Goal: Task Accomplishment & Management: Complete application form

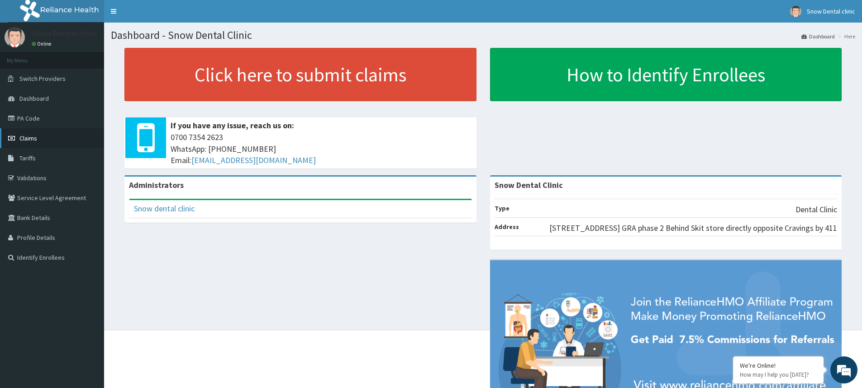
click at [50, 143] on link "Claims" at bounding box center [52, 138] width 104 height 20
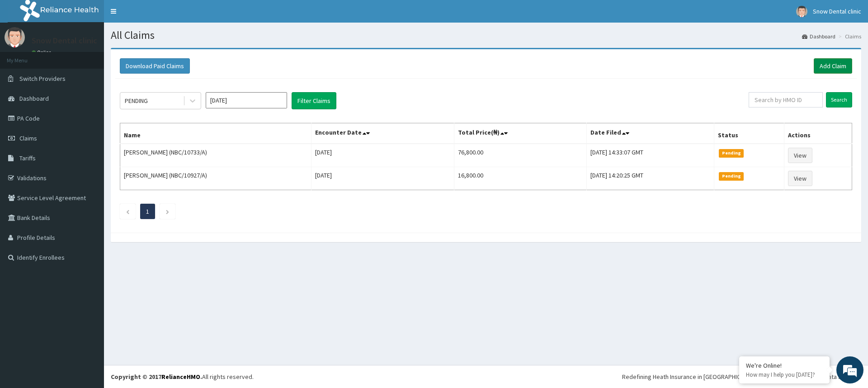
click at [843, 67] on link "Add Claim" at bounding box center [833, 65] width 38 height 15
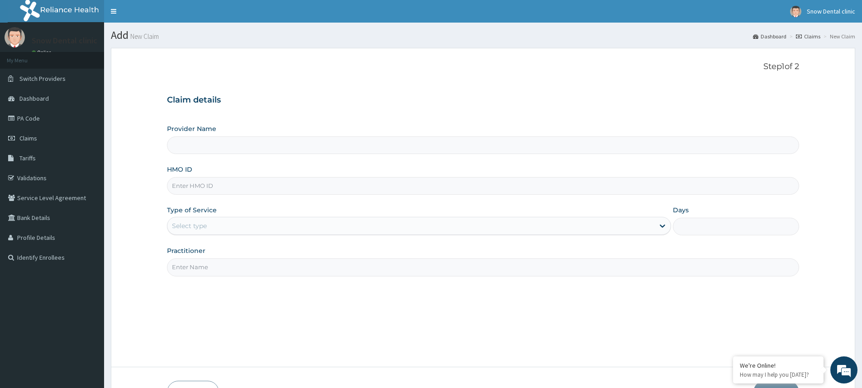
type input "Snow Dental Clinic"
click at [235, 185] on input "HMO ID" at bounding box center [483, 186] width 632 height 18
click at [204, 185] on input "KUO/10310/0" at bounding box center [483, 186] width 632 height 18
drag, startPoint x: 185, startPoint y: 185, endPoint x: 180, endPoint y: 172, distance: 14.3
click at [187, 185] on input "KUO/10310/0" at bounding box center [483, 186] width 632 height 18
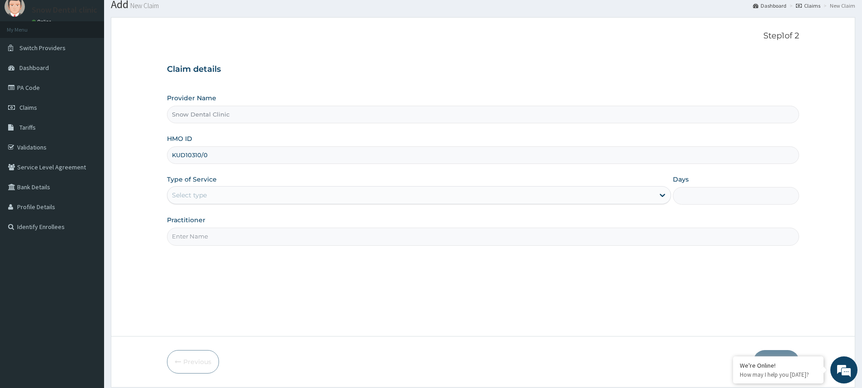
scroll to position [45, 0]
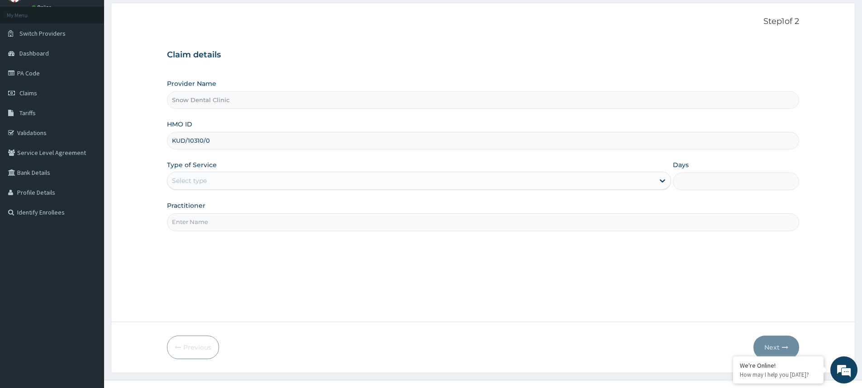
type input "KUD/10310/0"
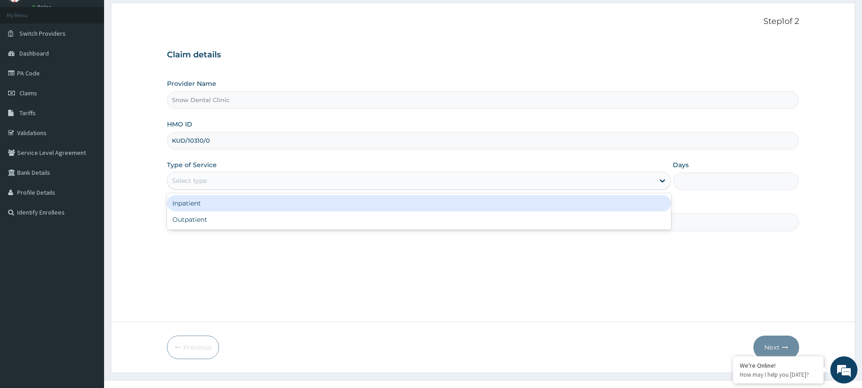
click at [192, 177] on div "Select type" at bounding box center [189, 180] width 35 height 9
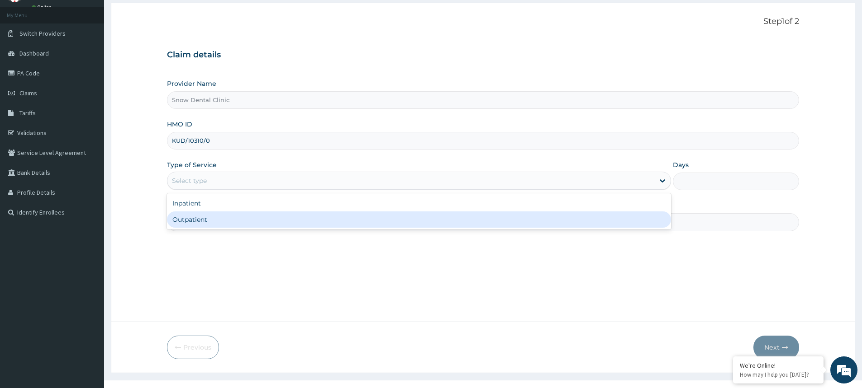
click at [196, 217] on div "Outpatient" at bounding box center [419, 220] width 504 height 16
type input "1"
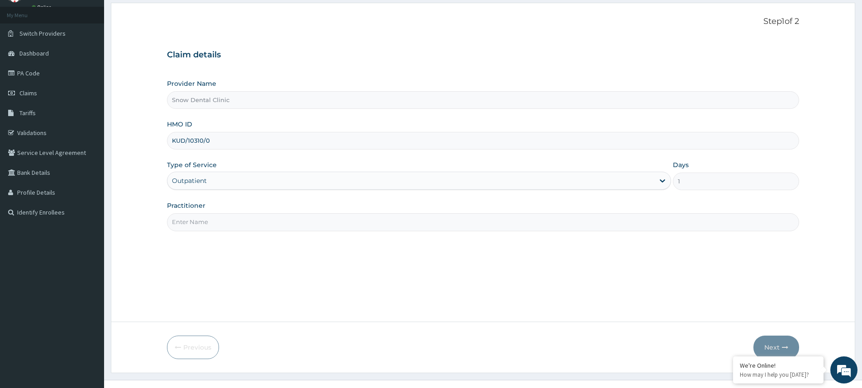
click at [198, 222] on input "Practitioner" at bounding box center [483, 222] width 632 height 18
type input "SNOW DENTAL CARE"
click at [786, 346] on icon "button" at bounding box center [785, 348] width 6 height 6
click at [246, 141] on input "KUD/10310/0" at bounding box center [483, 141] width 632 height 18
type input "K"
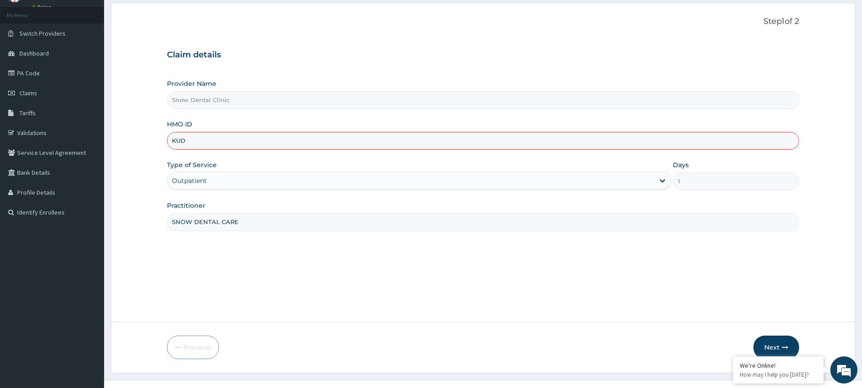
type input "KUD/10310/C"
click at [783, 341] on button "Next" at bounding box center [776, 348] width 46 height 24
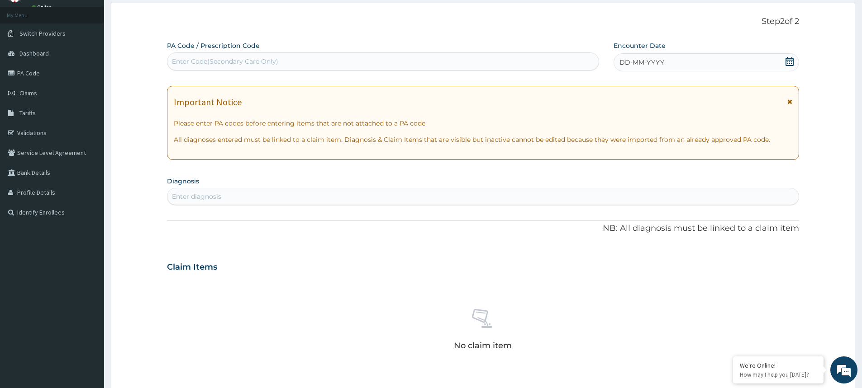
click at [194, 61] on div "Enter Code(Secondary Care Only)" at bounding box center [225, 61] width 106 height 9
type input "PA/6F68A1"
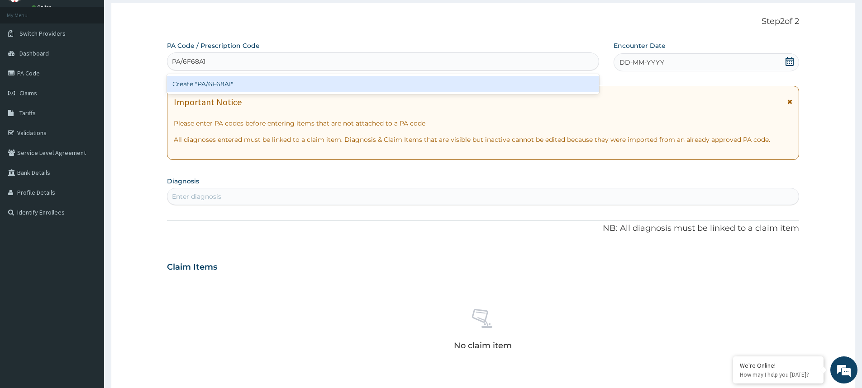
click at [211, 87] on div "Create "PA/6F68A1"" at bounding box center [383, 84] width 432 height 16
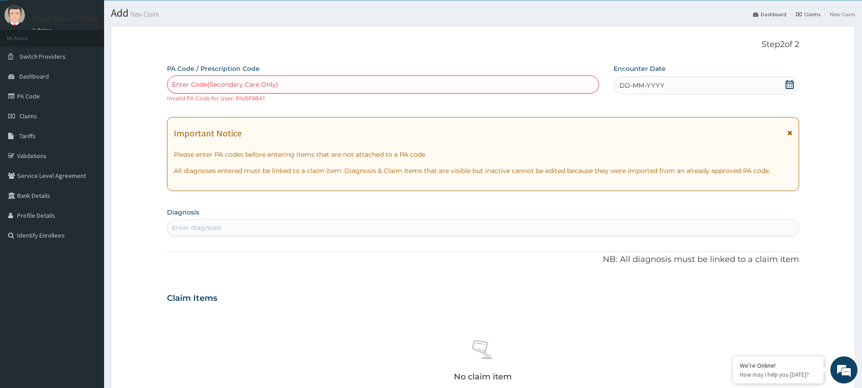
scroll to position [0, 0]
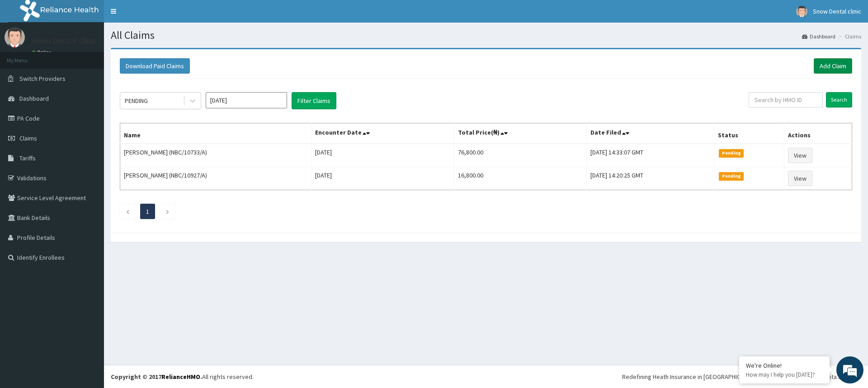
click at [832, 66] on link "Add Claim" at bounding box center [833, 65] width 38 height 15
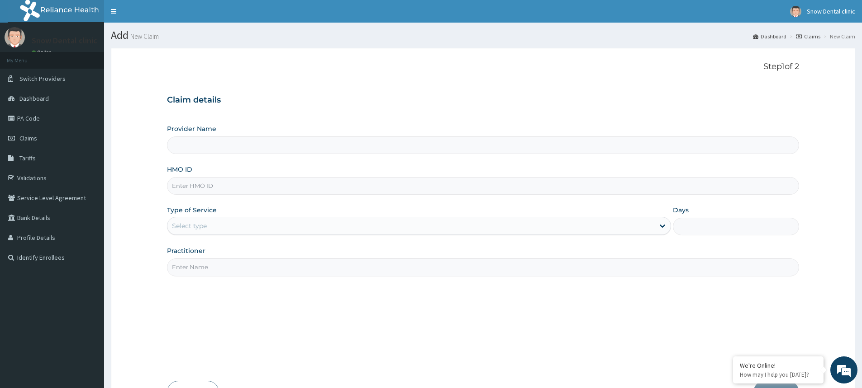
type input "Snow Dental Clinic"
click at [212, 189] on input "HMO ID" at bounding box center [483, 186] width 632 height 18
type input "KUD/10310/C"
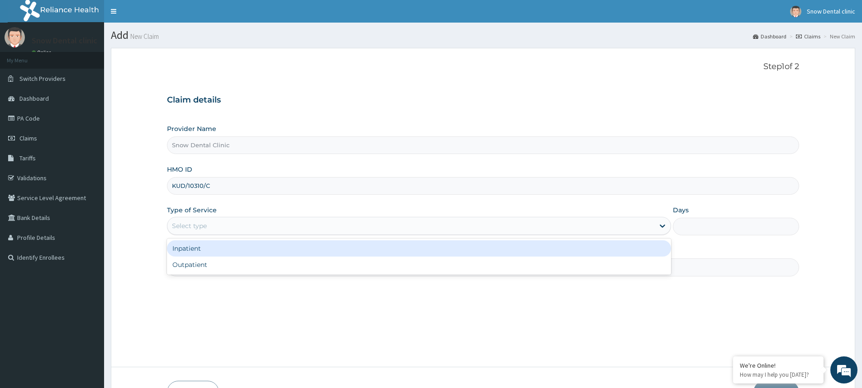
click at [196, 221] on div "Select type" at bounding box center [410, 226] width 487 height 14
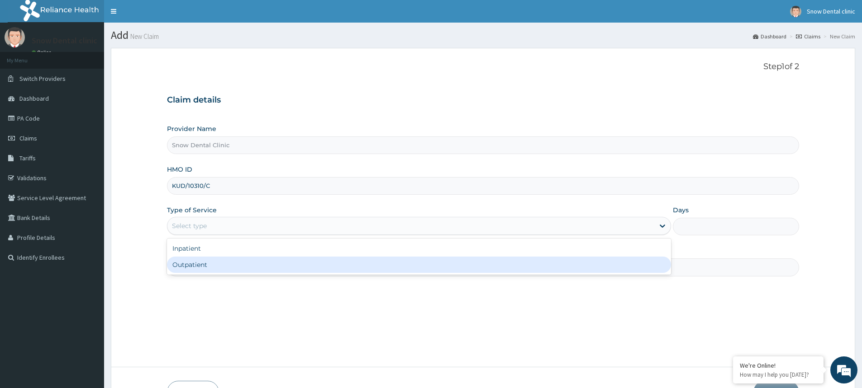
click at [196, 264] on div "Outpatient" at bounding box center [419, 265] width 504 height 16
type input "1"
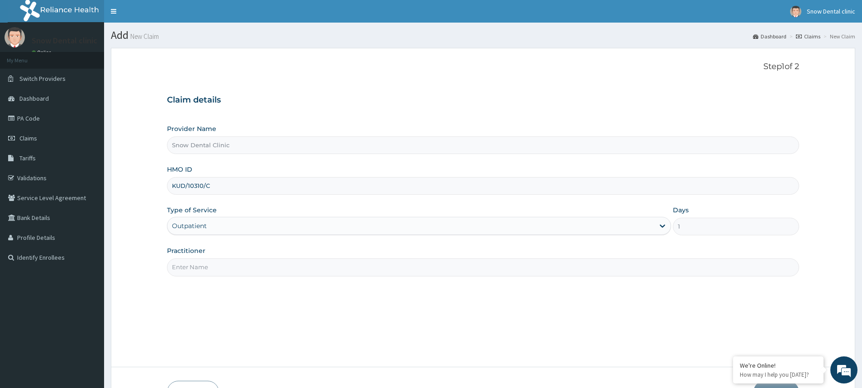
click at [198, 261] on input "Practitioner" at bounding box center [483, 268] width 632 height 18
type input "SNOW DENTAL CARE"
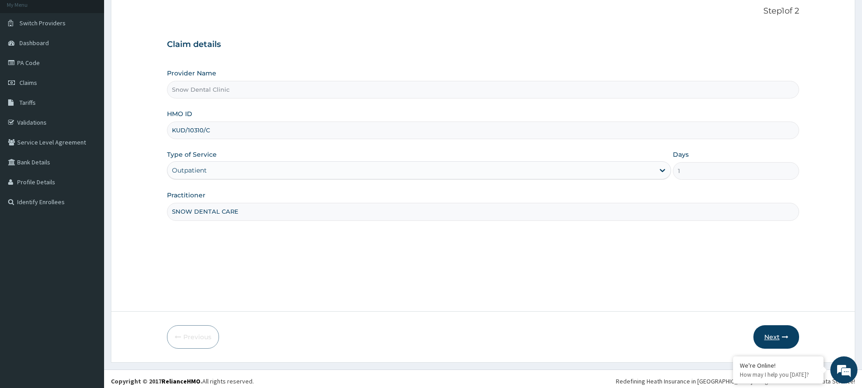
scroll to position [60, 0]
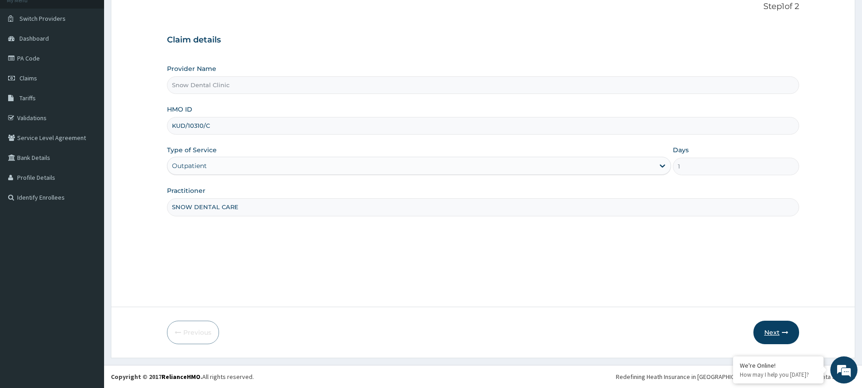
click at [774, 332] on button "Next" at bounding box center [776, 333] width 46 height 24
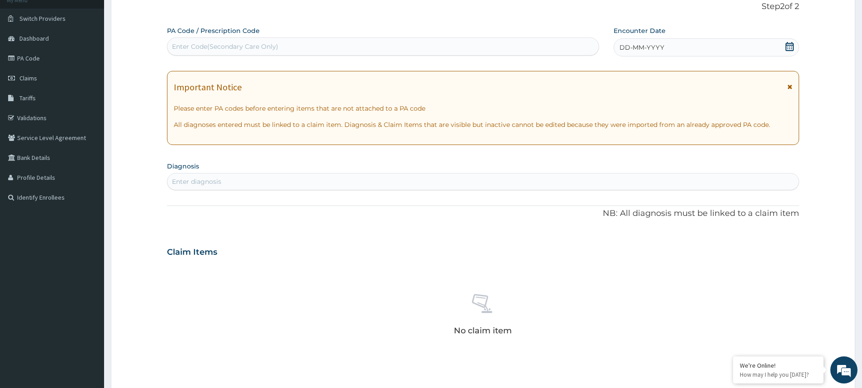
click at [202, 46] on div "Enter Code(Secondary Care Only)" at bounding box center [225, 46] width 106 height 9
type input "PA/BAOCO4"
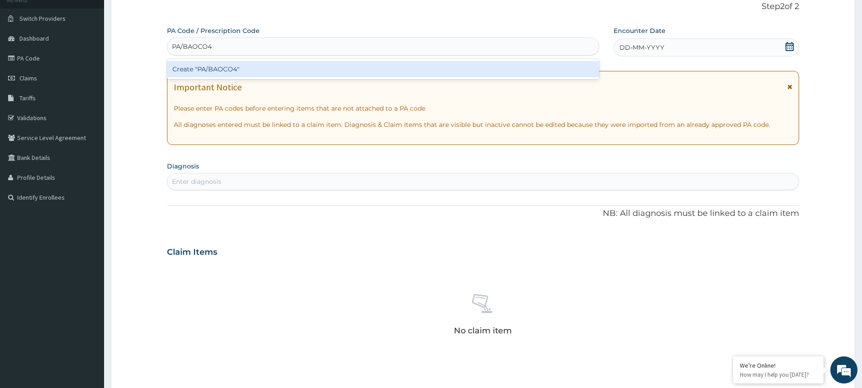
click at [218, 70] on div "Create "PA/BAOCO4"" at bounding box center [383, 69] width 432 height 16
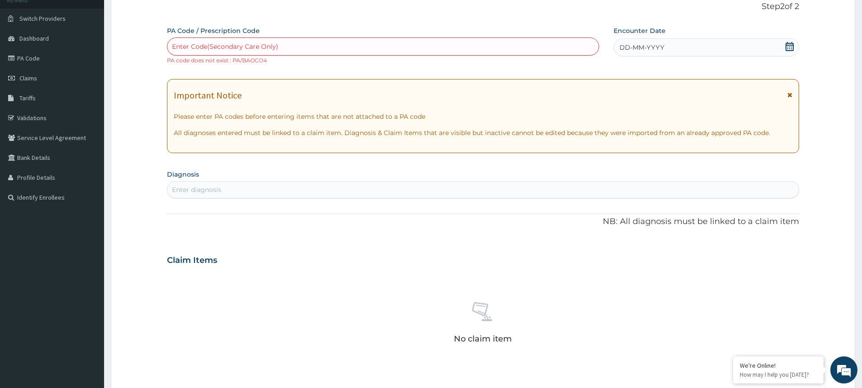
click at [199, 44] on div "Enter Code(Secondary Care Only)" at bounding box center [225, 46] width 106 height 9
type input "PA/"
click at [54, 55] on link "PA Code" at bounding box center [52, 58] width 104 height 20
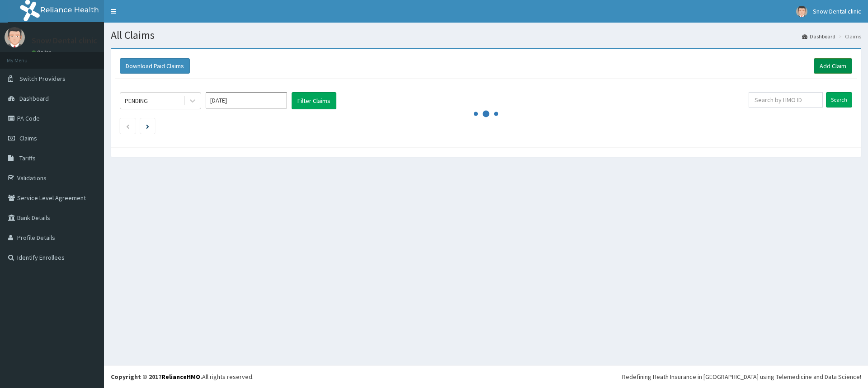
click at [840, 63] on link "Add Claim" at bounding box center [833, 65] width 38 height 15
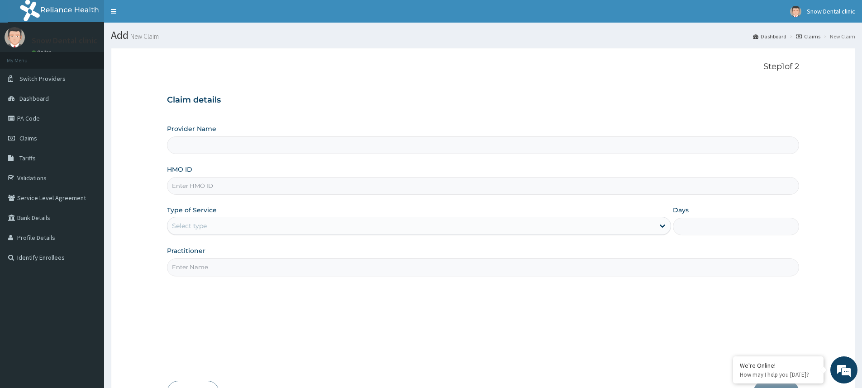
type input "Snow Dental Clinic"
click at [313, 251] on div "Practitioner" at bounding box center [483, 261] width 632 height 30
click at [216, 188] on input "HMO ID" at bounding box center [483, 186] width 632 height 18
type input "KUD/10310/C"
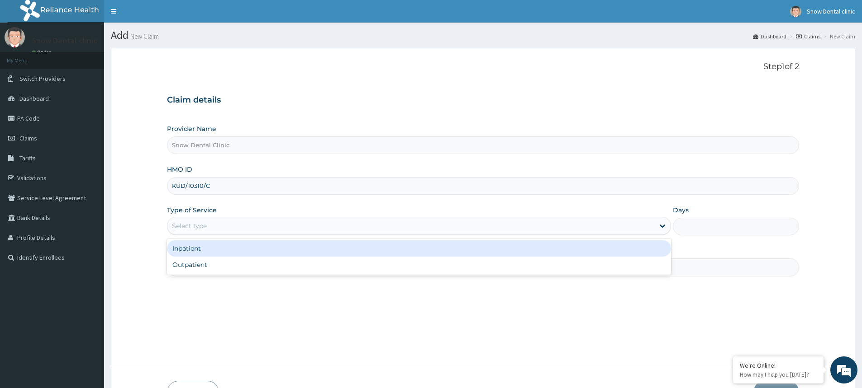
click at [204, 230] on div "Select type" at bounding box center [189, 226] width 35 height 9
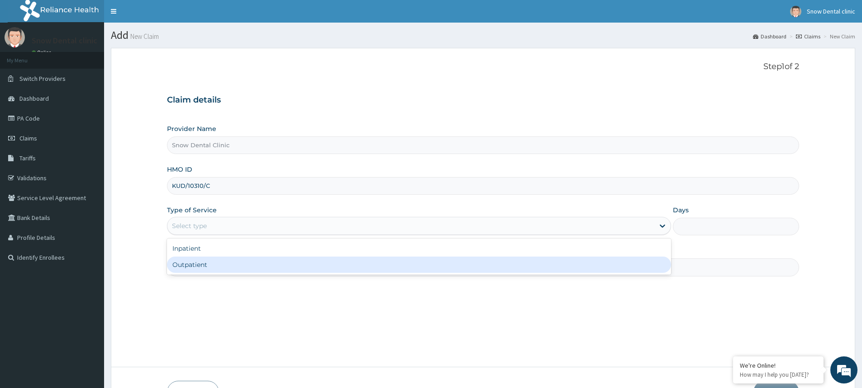
click at [204, 269] on div "Outpatient" at bounding box center [419, 265] width 504 height 16
type input "1"
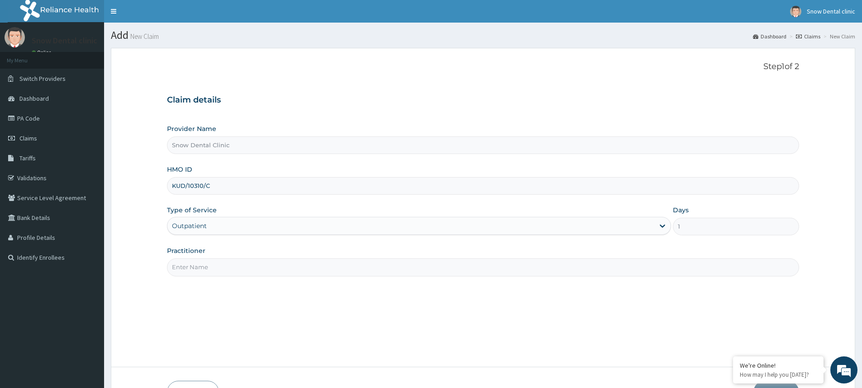
click at [204, 268] on input "Practitioner" at bounding box center [483, 268] width 632 height 18
type input "SNOW DENTAL CARE"
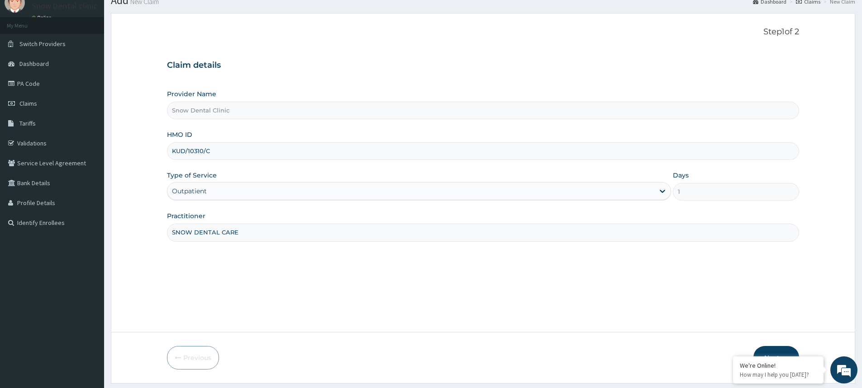
scroll to position [60, 0]
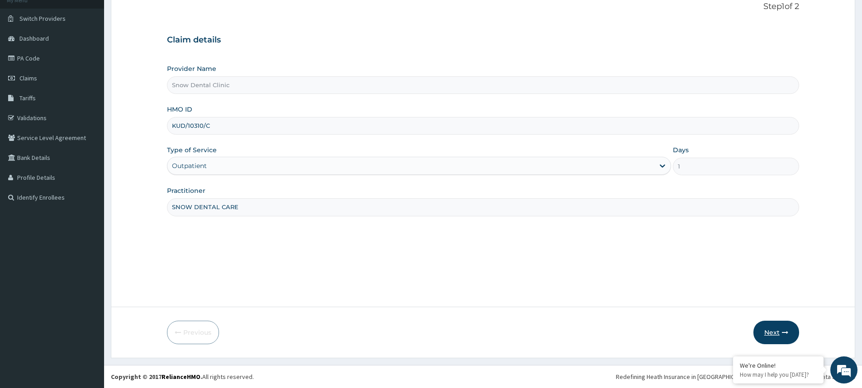
click at [779, 329] on button "Next" at bounding box center [776, 333] width 46 height 24
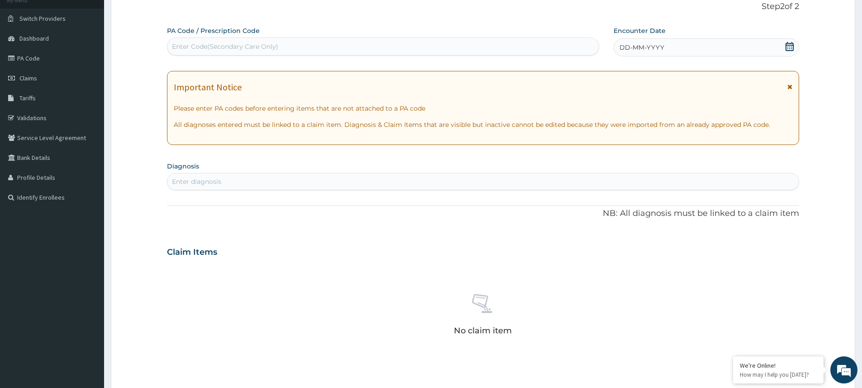
click at [186, 47] on div "Enter Code(Secondary Care Only)" at bounding box center [225, 46] width 106 height 9
type input "PA/EA0CO4"
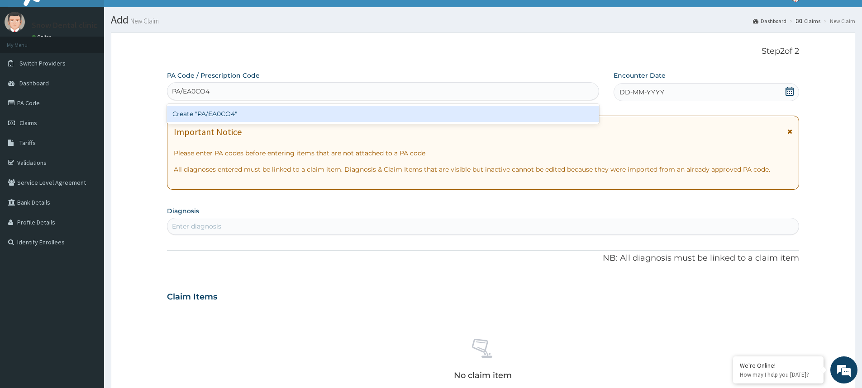
scroll to position [15, 0]
click at [210, 115] on div "Create "PA/EA0CO4"" at bounding box center [383, 114] width 432 height 16
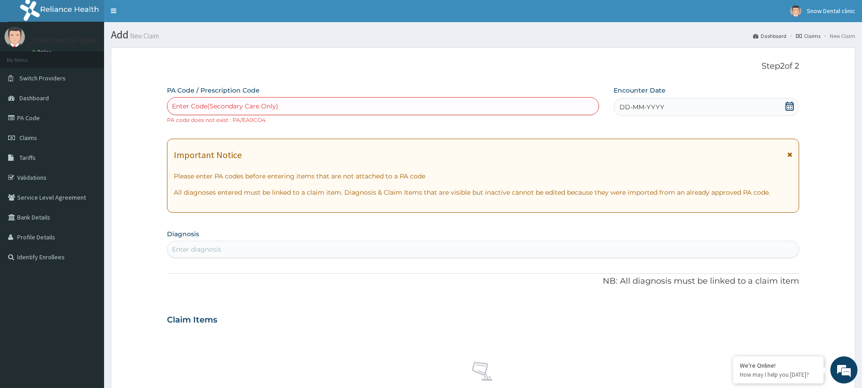
scroll to position [0, 0]
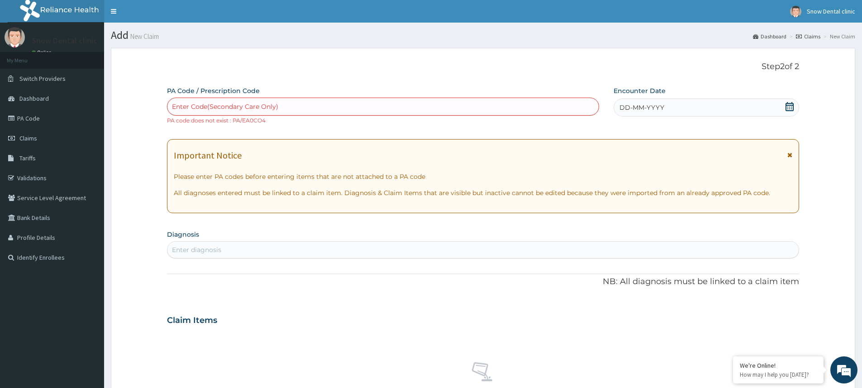
click at [215, 104] on div "Enter Code(Secondary Care Only)" at bounding box center [225, 106] width 106 height 9
type input "PA/EA0CO4"
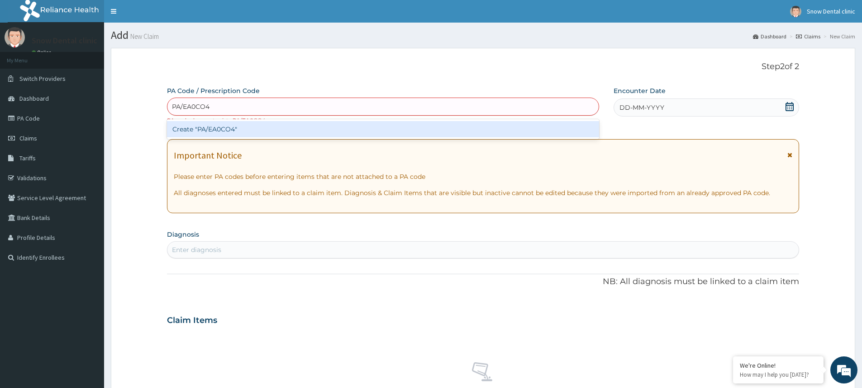
click at [246, 134] on div "Create "PA/EA0CO4"" at bounding box center [383, 129] width 432 height 16
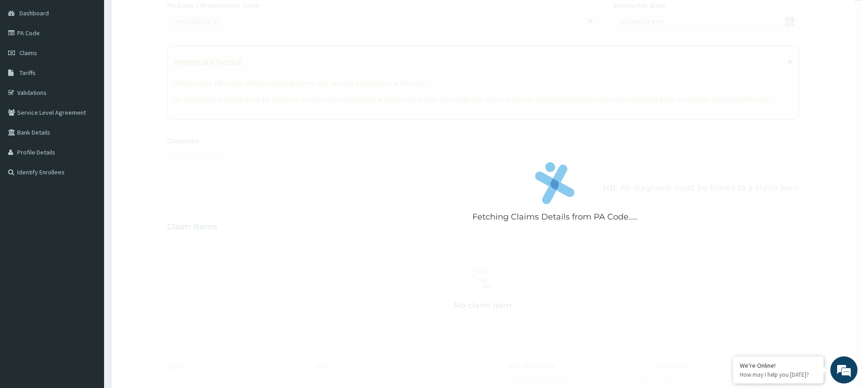
scroll to position [90, 0]
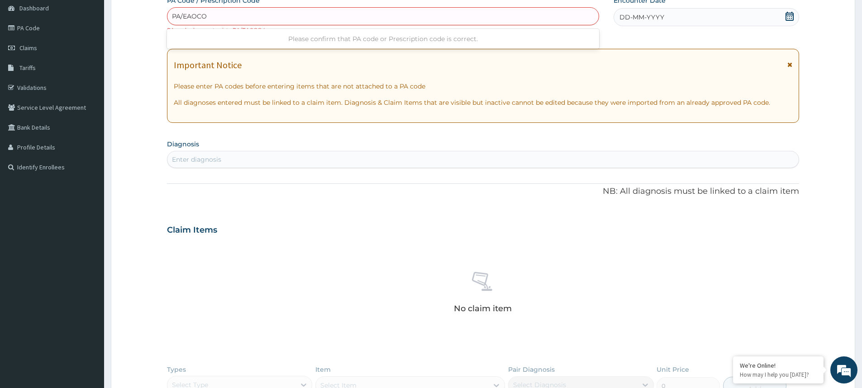
type input "PA/EAOCO4"
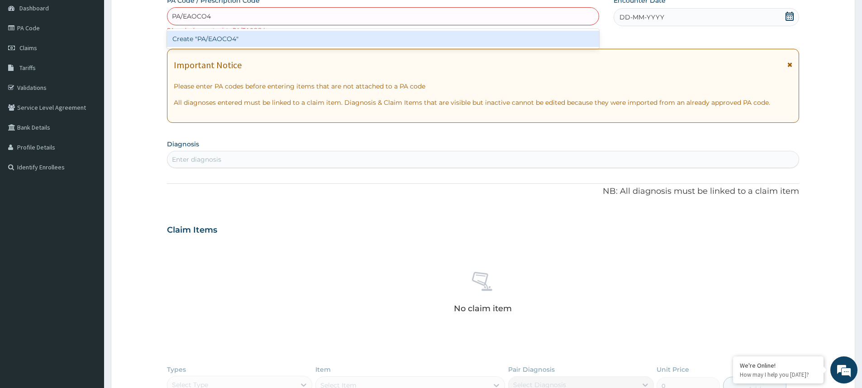
click at [195, 34] on div "Create "PA/EAOCO4"" at bounding box center [383, 39] width 432 height 16
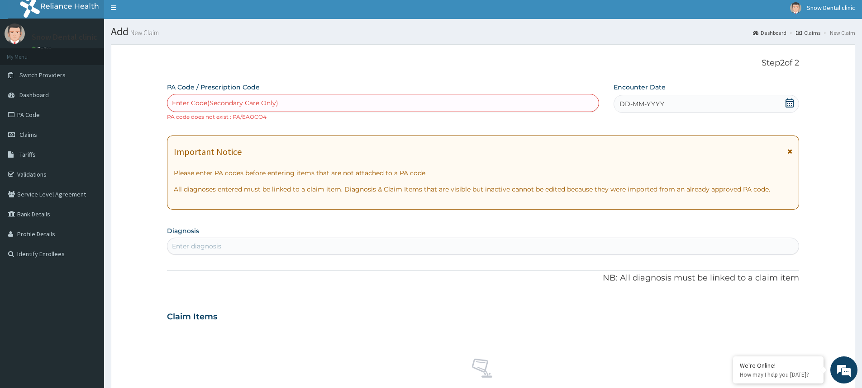
scroll to position [0, 0]
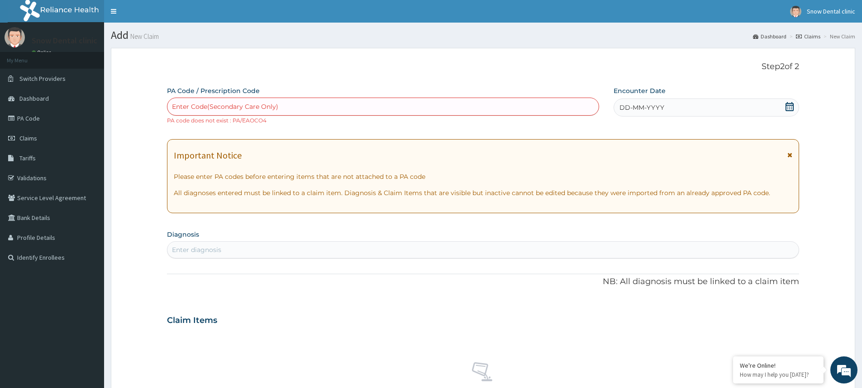
click at [202, 108] on div "Enter Code(Secondary Care Only)" at bounding box center [225, 106] width 106 height 9
type input "PA/EA0CO4"
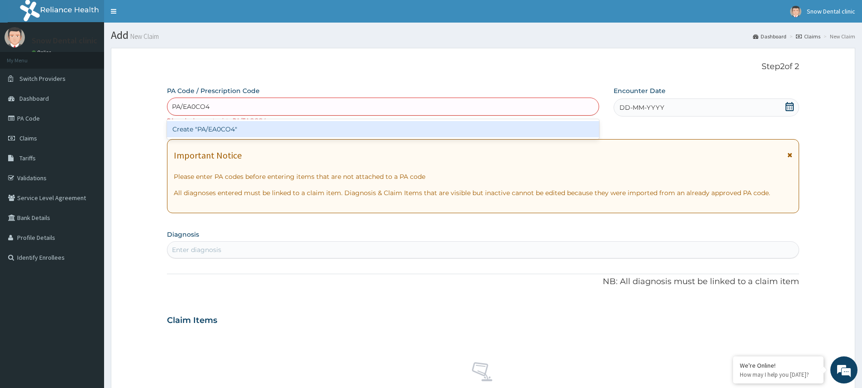
click at [221, 123] on div "Create "PA/EA0CO4"" at bounding box center [383, 129] width 432 height 16
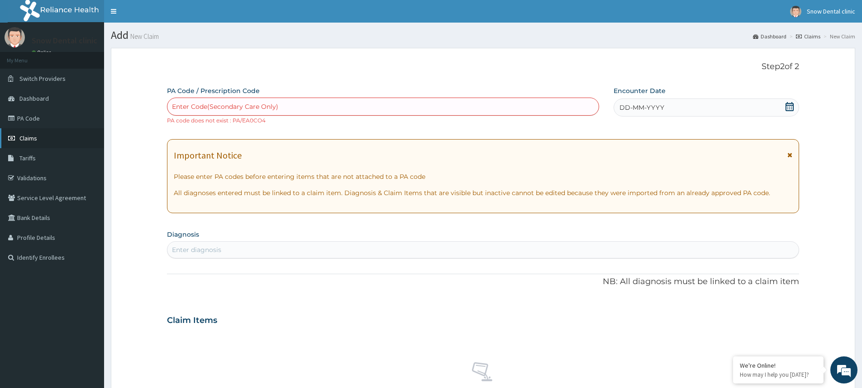
click at [22, 144] on link "Claims" at bounding box center [52, 138] width 104 height 20
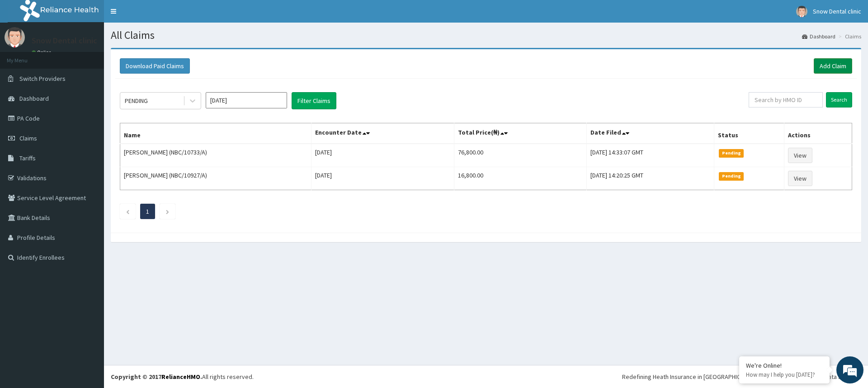
click at [842, 65] on link "Add Claim" at bounding box center [833, 65] width 38 height 15
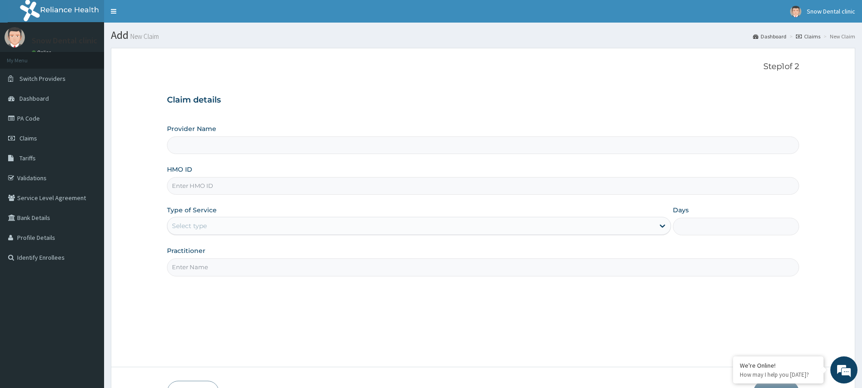
click at [207, 185] on input "HMO ID" at bounding box center [483, 186] width 632 height 18
type input "Snow Dental Clinic"
type input "KUD/10310/C"
click at [254, 228] on div "Select type" at bounding box center [410, 226] width 487 height 14
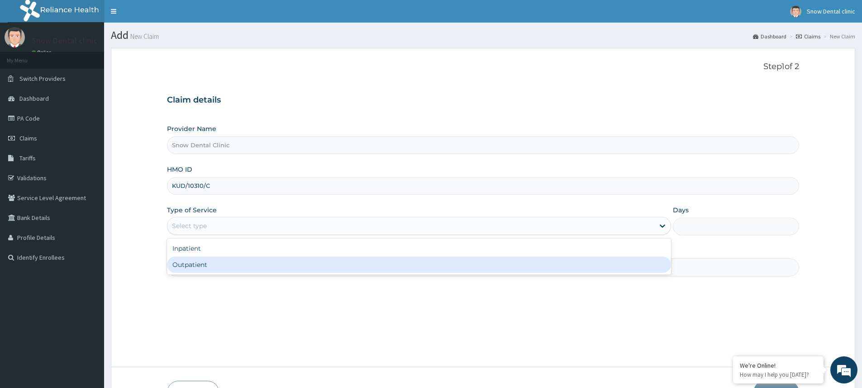
click at [243, 271] on div "Outpatient" at bounding box center [419, 265] width 504 height 16
type input "1"
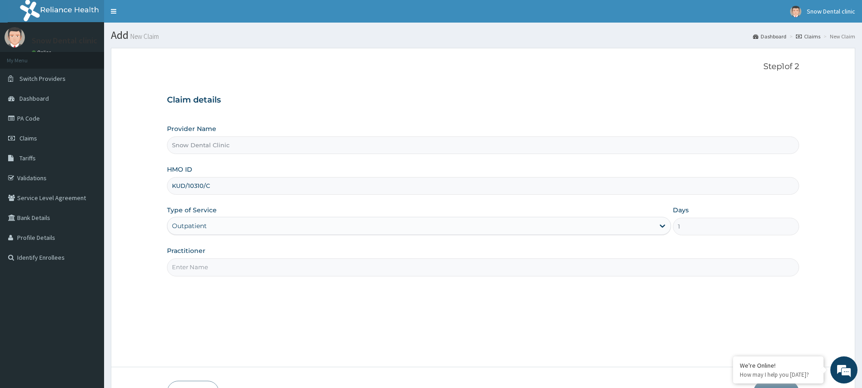
click at [218, 269] on input "Practitioner" at bounding box center [483, 268] width 632 height 18
type input "SNOW DENTAL CARE"
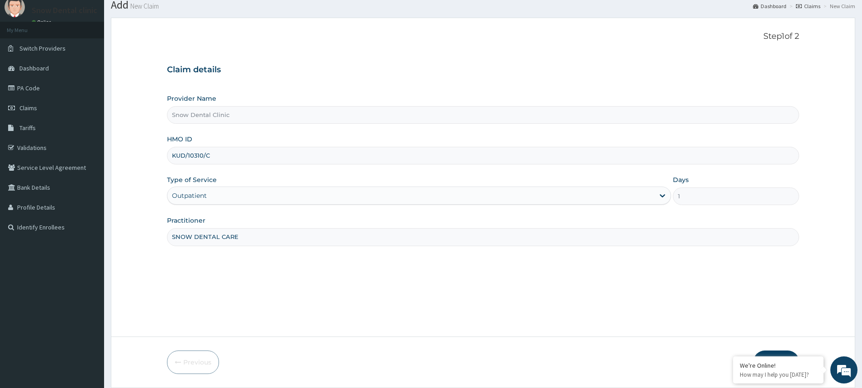
scroll to position [60, 0]
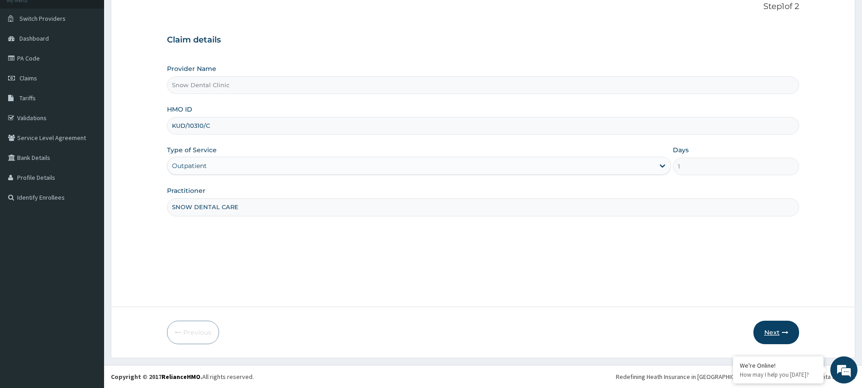
click at [760, 337] on button "Next" at bounding box center [776, 333] width 46 height 24
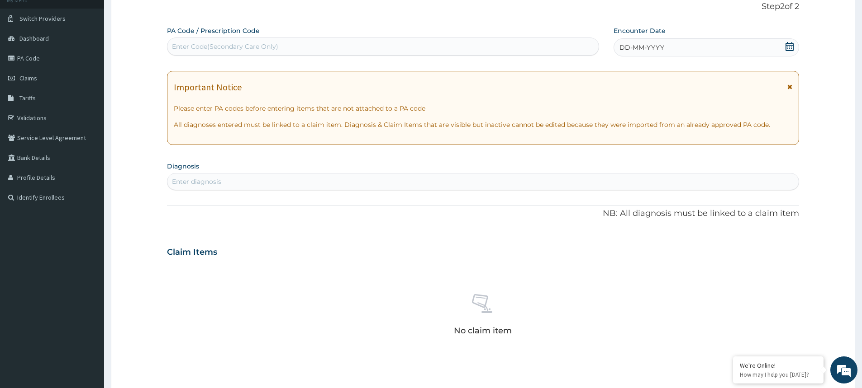
click at [189, 43] on div "Enter Code(Secondary Care Only)" at bounding box center [225, 46] width 106 height 9
type input "PA/EA0CO4"
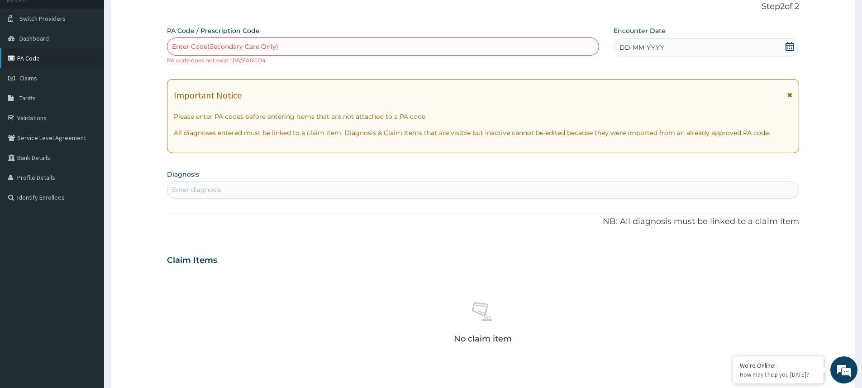
click at [20, 65] on link "PA Code" at bounding box center [52, 58] width 104 height 20
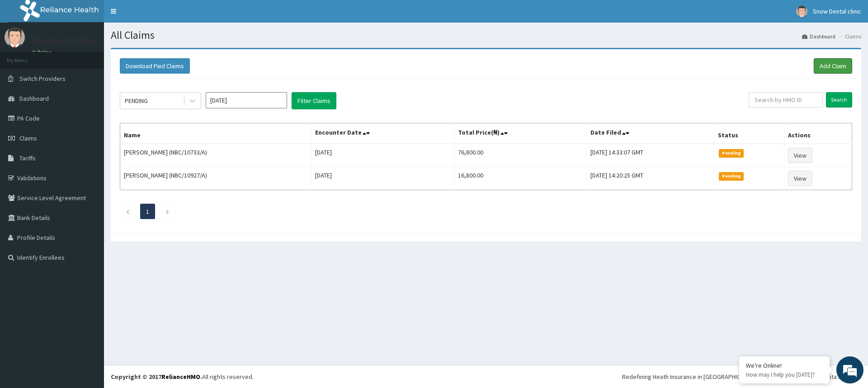
click at [835, 61] on link "Add Claim" at bounding box center [833, 65] width 38 height 15
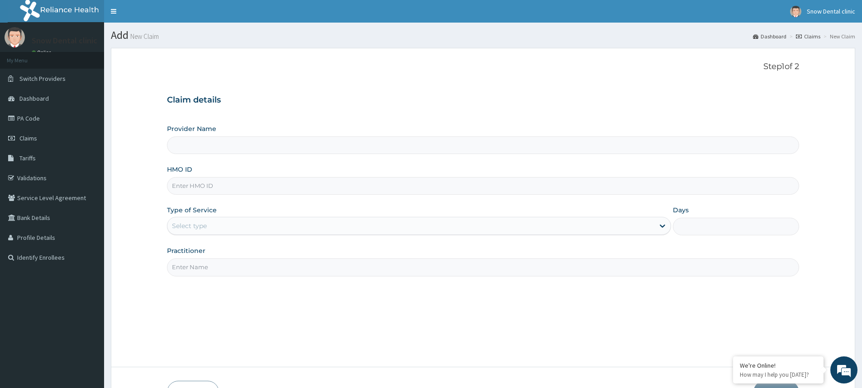
click at [201, 187] on input "HMO ID" at bounding box center [483, 186] width 632 height 18
type input "Snow Dental Clinic"
type input "KUD/10310/C"
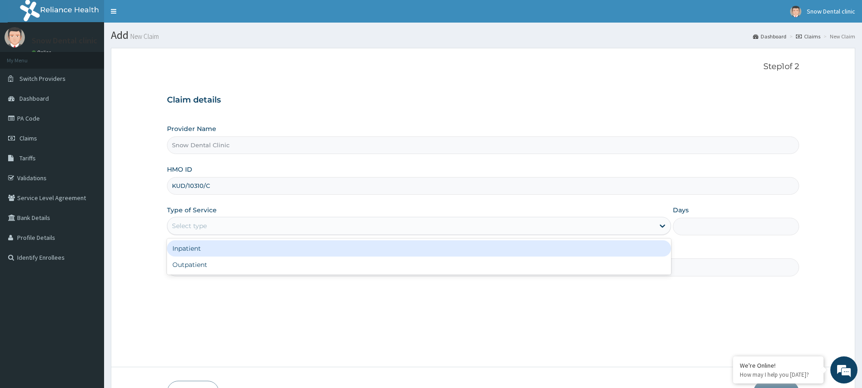
click at [246, 232] on div "Select type" at bounding box center [410, 226] width 487 height 14
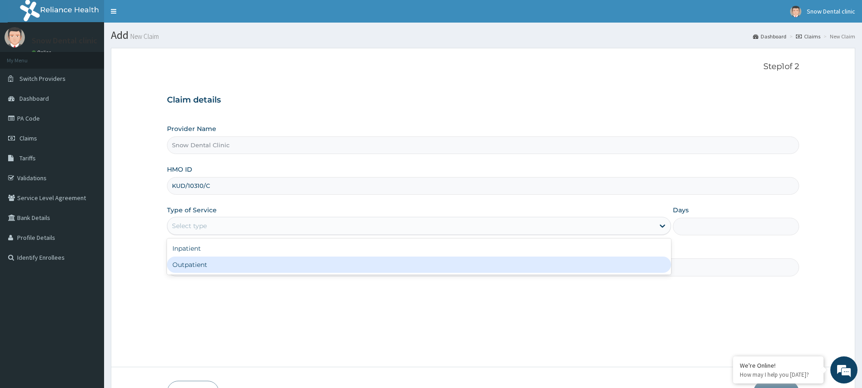
click at [242, 263] on div "Outpatient" at bounding box center [419, 265] width 504 height 16
type input "1"
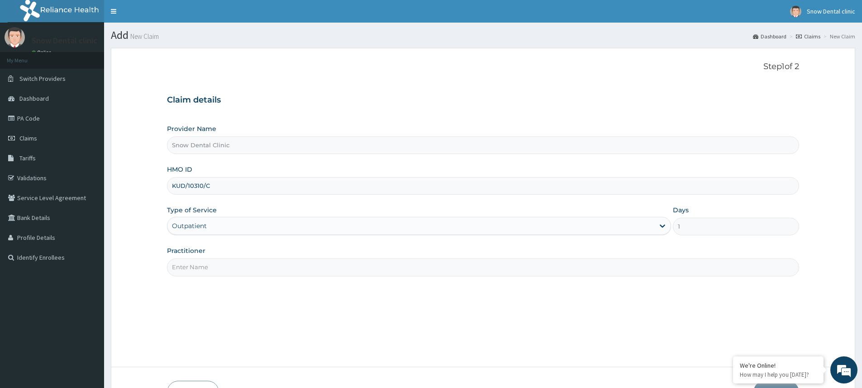
click at [240, 264] on input "Practitioner" at bounding box center [483, 268] width 632 height 18
type input "SNOW DENTAL CARE"
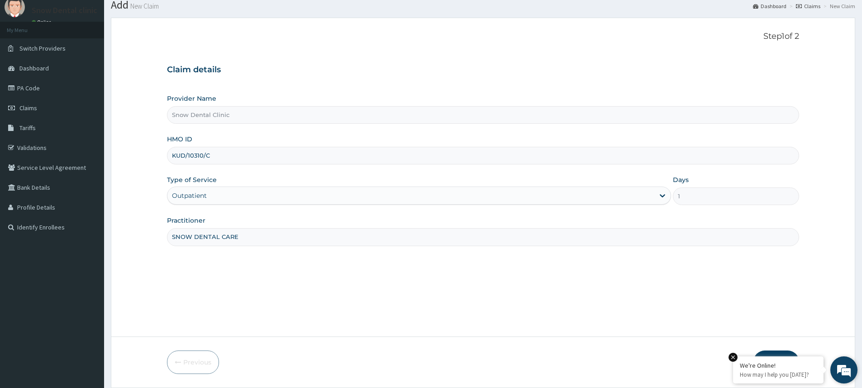
scroll to position [60, 0]
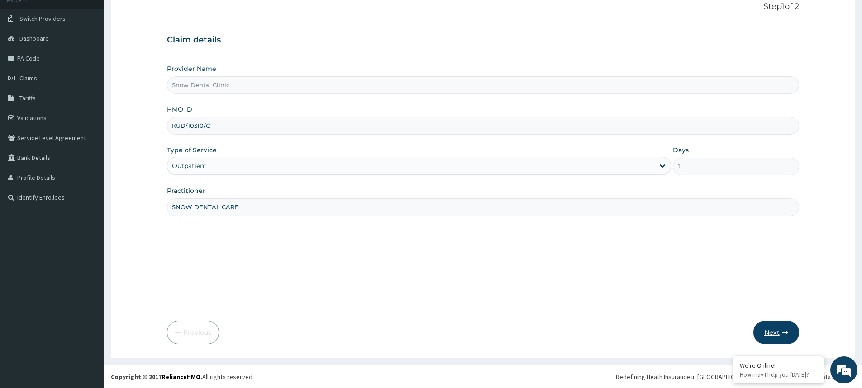
click at [774, 326] on button "Next" at bounding box center [776, 333] width 46 height 24
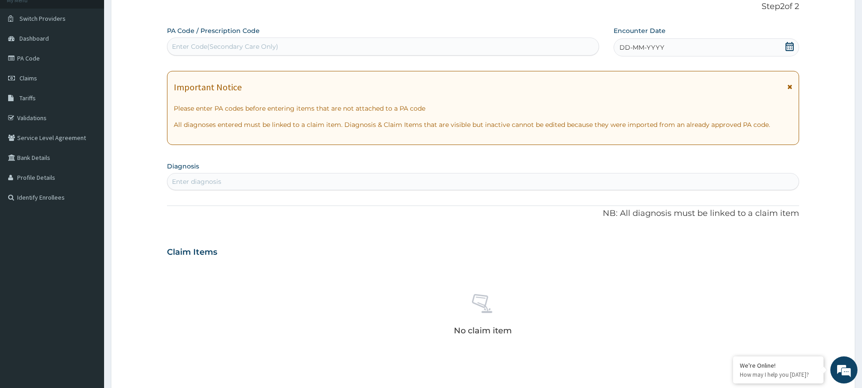
click at [193, 47] on div "Enter Code(Secondary Care Only)" at bounding box center [225, 46] width 106 height 9
click at [198, 43] on div "Enter Code(Secondary Care Only)" at bounding box center [225, 46] width 106 height 9
type input "PA/EA0C04"
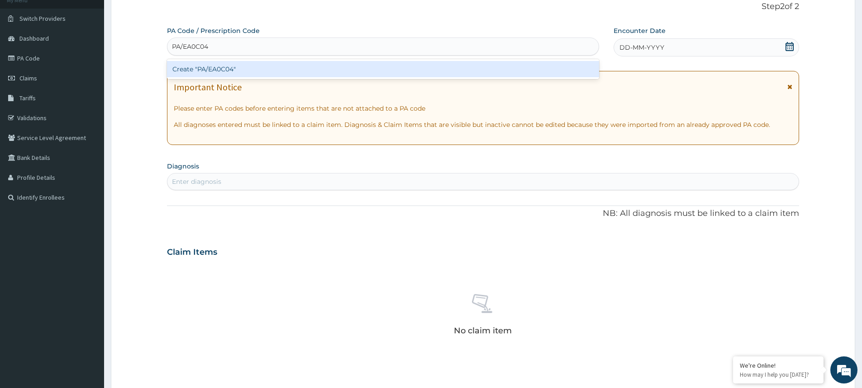
click at [265, 74] on div "Create "PA/EA0C04"" at bounding box center [383, 69] width 432 height 16
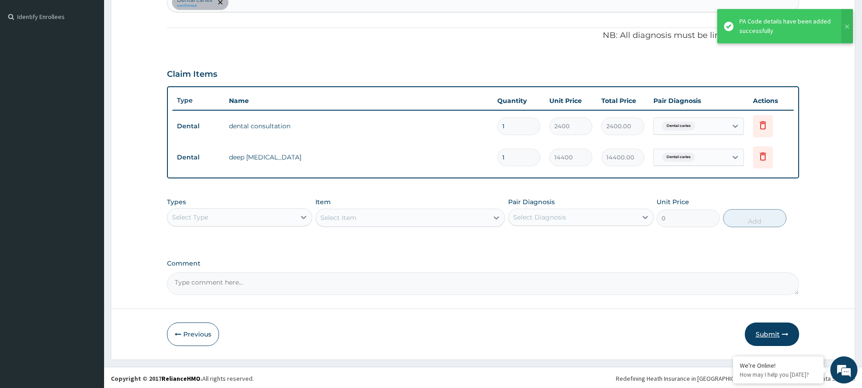
scroll to position [243, 0]
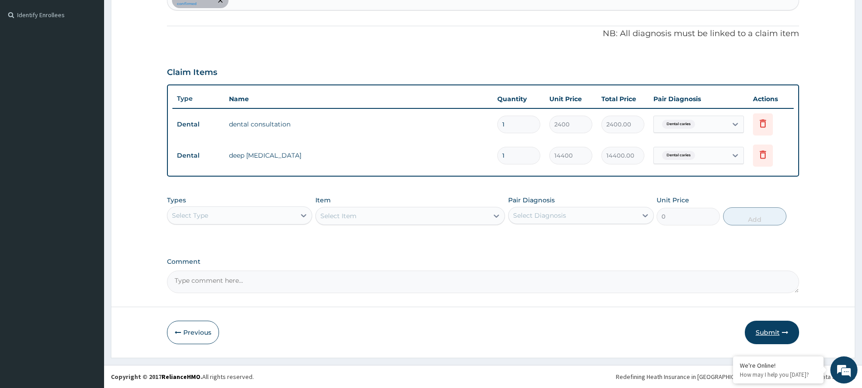
click at [780, 332] on button "Submit" at bounding box center [771, 333] width 54 height 24
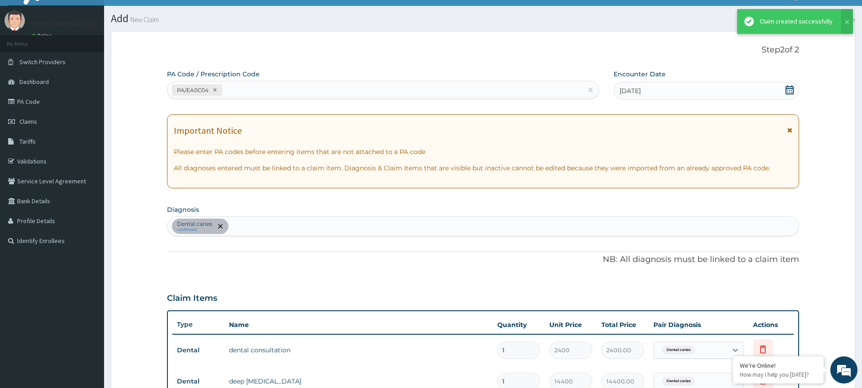
scroll to position [14, 0]
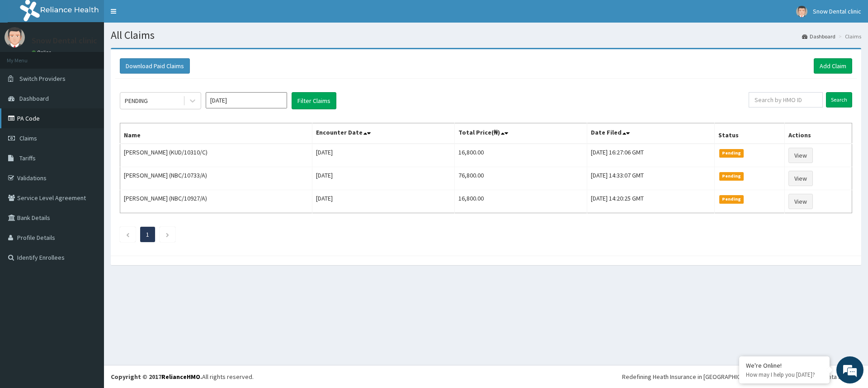
click at [62, 120] on link "PA Code" at bounding box center [52, 119] width 104 height 20
click at [848, 67] on link "Add Claim" at bounding box center [833, 65] width 38 height 15
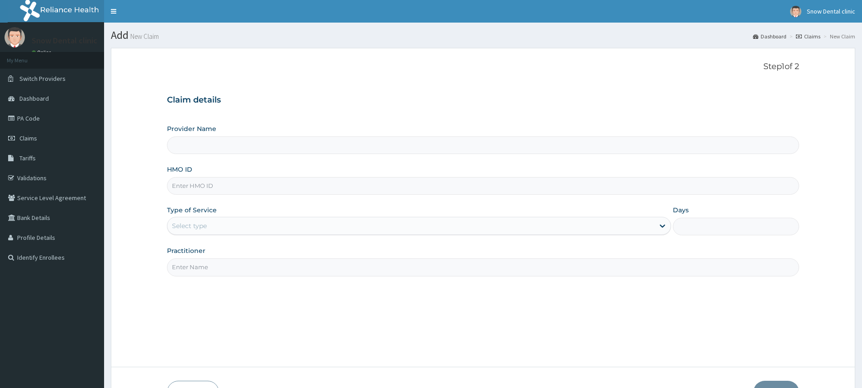
click at [207, 189] on input "HMO ID" at bounding box center [483, 186] width 632 height 18
type input "KUD"
type input "Snow Dental Clinic"
type input "KUD/10310/D"
click at [199, 230] on div "Select type" at bounding box center [189, 226] width 35 height 9
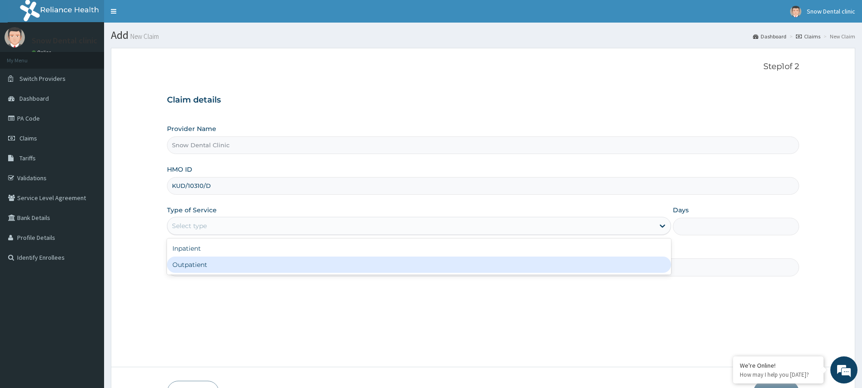
click at [203, 270] on div "Outpatient" at bounding box center [419, 265] width 504 height 16
type input "1"
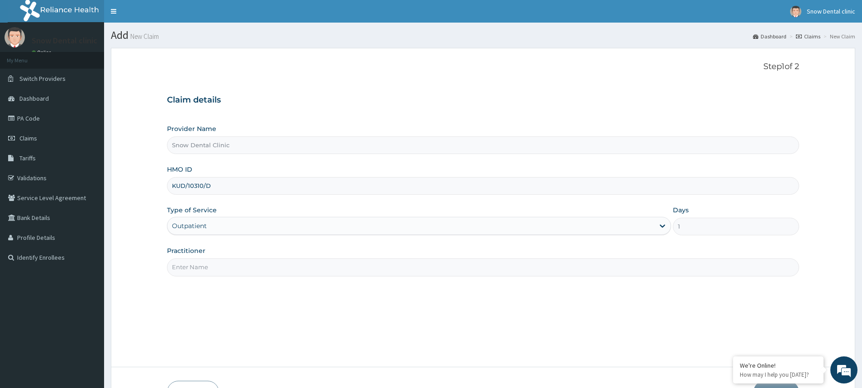
click at [203, 269] on input "Practitioner" at bounding box center [483, 268] width 632 height 18
type input "SNOW DENTAL CARE"
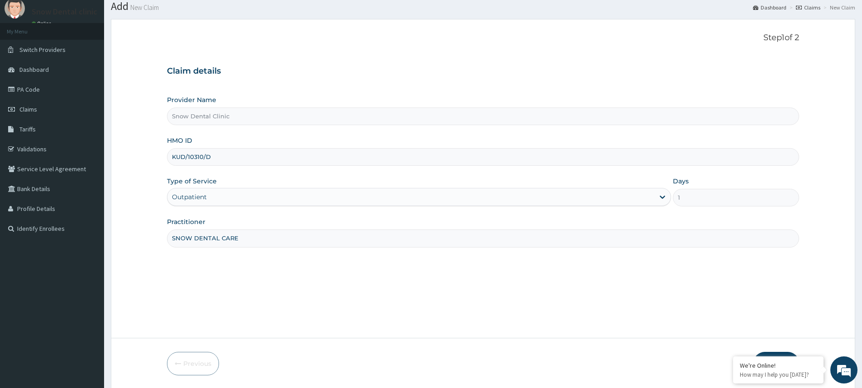
scroll to position [60, 0]
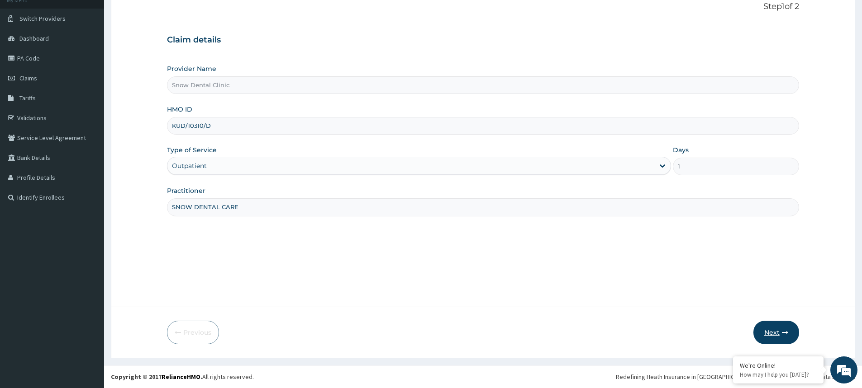
click at [786, 335] on icon "button" at bounding box center [785, 333] width 6 height 6
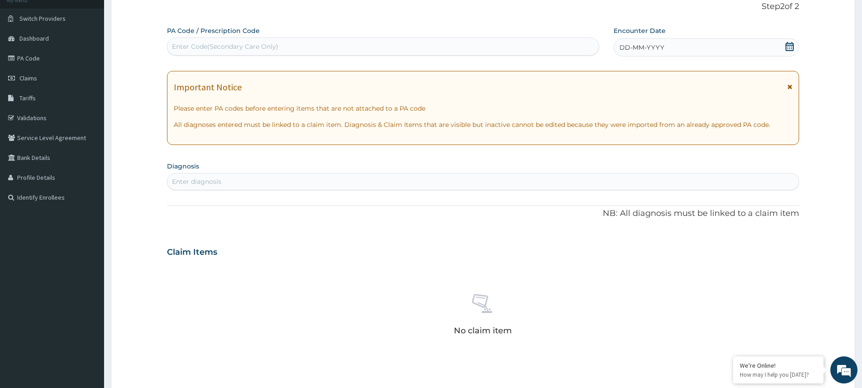
scroll to position [0, 0]
click at [196, 45] on div "Enter Code(Secondary Care Only)" at bounding box center [225, 46] width 106 height 9
type input "PA/6F68A1"
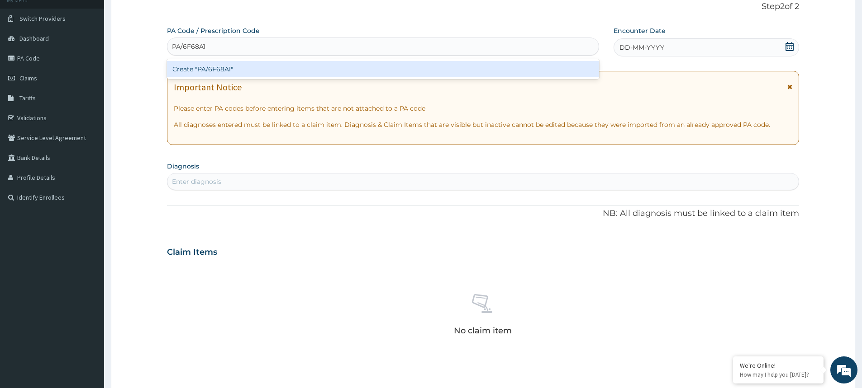
click at [208, 68] on div "Create "PA/6F68A1"" at bounding box center [383, 69] width 432 height 16
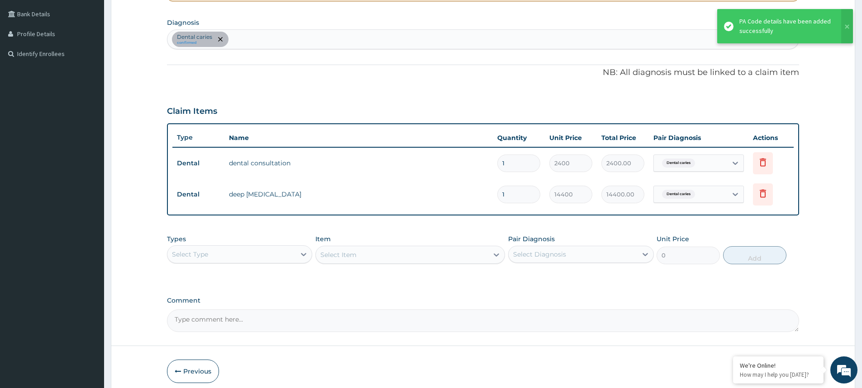
scroll to position [241, 0]
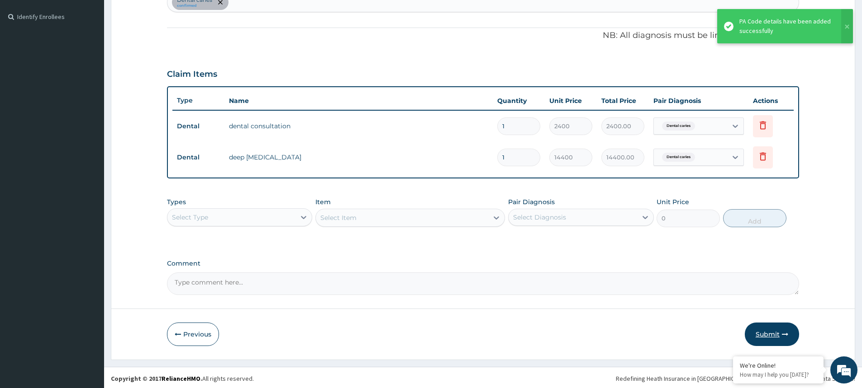
click at [779, 335] on button "Submit" at bounding box center [771, 335] width 54 height 24
